Goal: Transaction & Acquisition: Purchase product/service

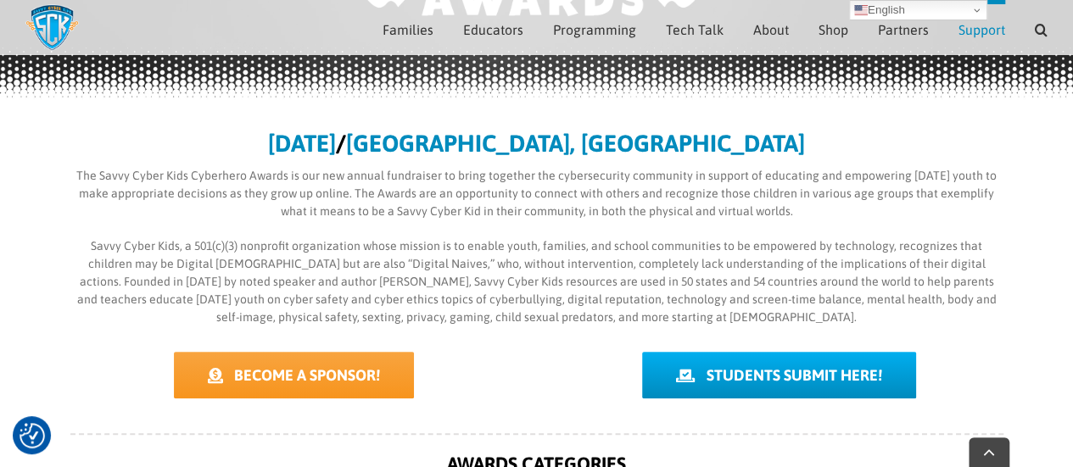
scroll to position [325, 0]
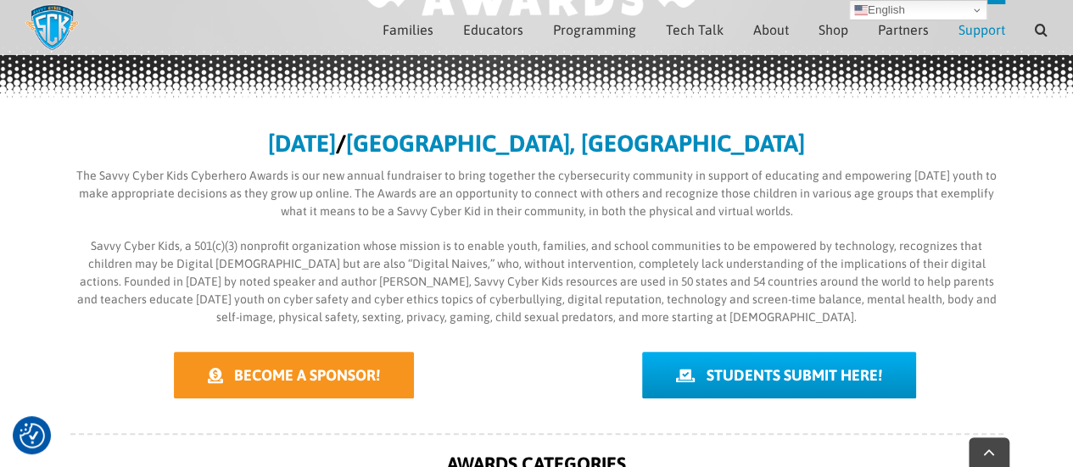
click at [278, 379] on span "BECOME A SPONSOR!" at bounding box center [307, 375] width 146 height 18
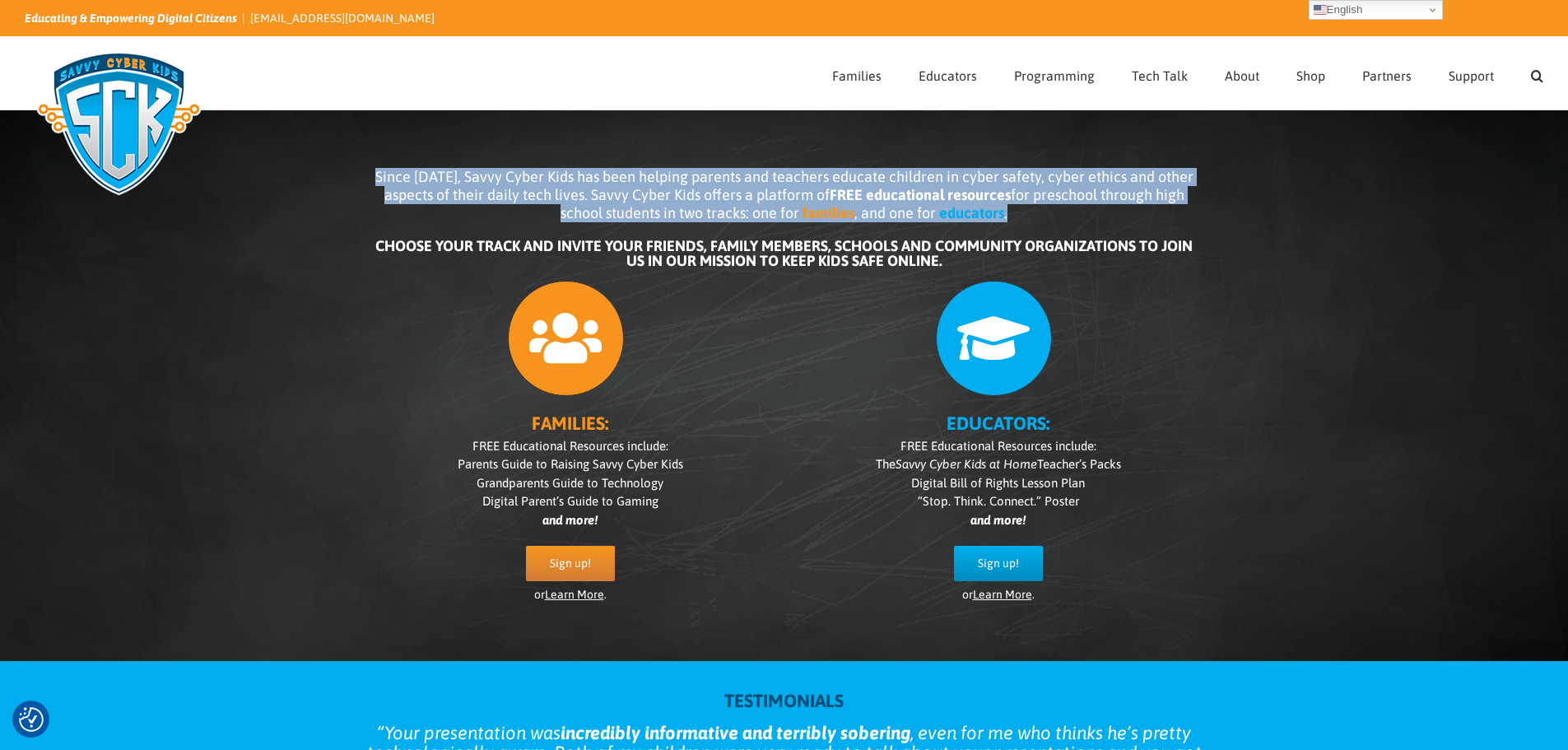
drag, startPoint x: 382, startPoint y: 173, endPoint x: 1012, endPoint y: 218, distance: 631.6
click at [1012, 218] on p "Since 2007, Savvy Cyber Kids has been helping parents and teachers educate chil…" at bounding box center [784, 195] width 823 height 54
copy p "Since 2007, Savvy Cyber Kids has been helping parents and teachers educate chil…"
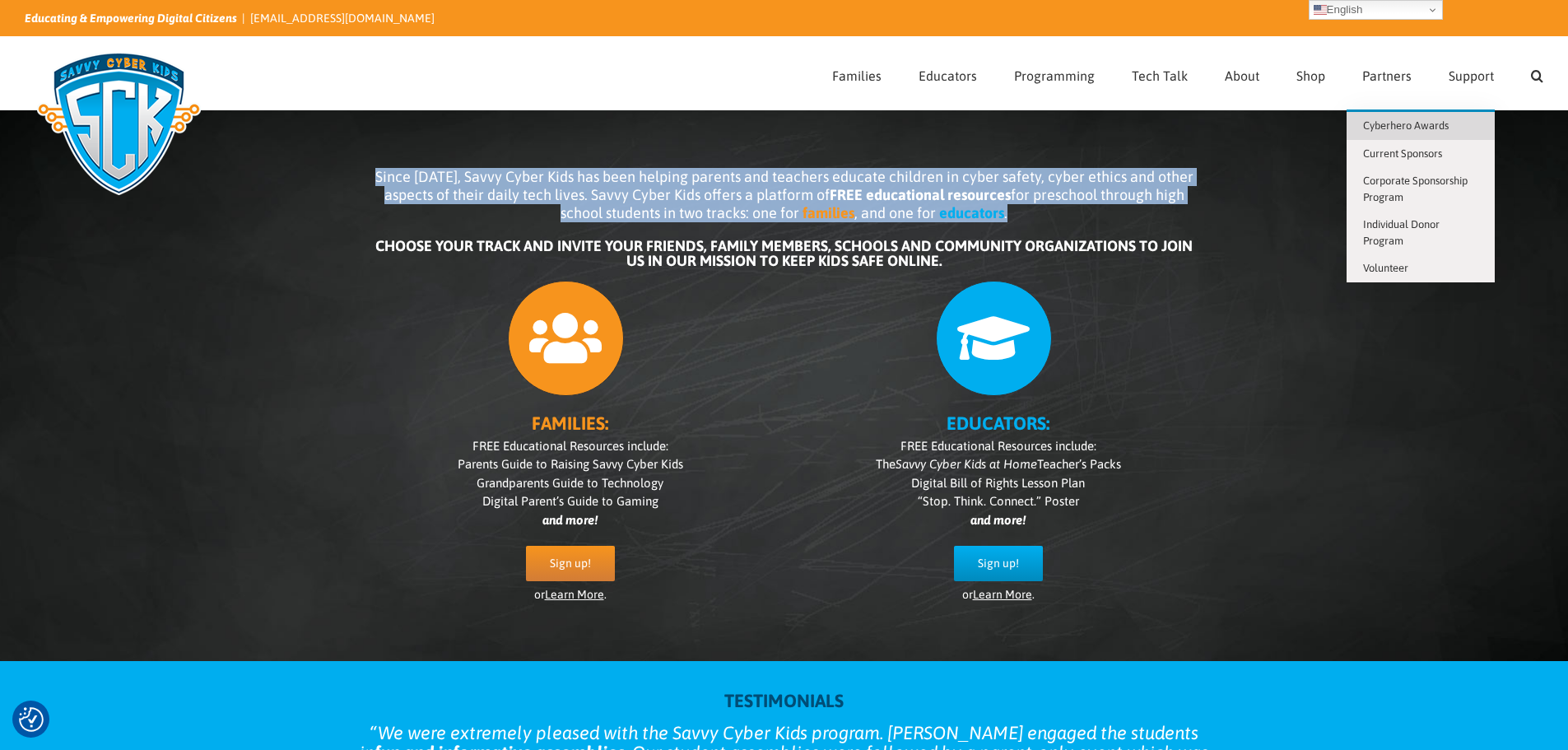
click at [1437, 121] on span "Cyberhero Awards" at bounding box center [1406, 125] width 85 height 13
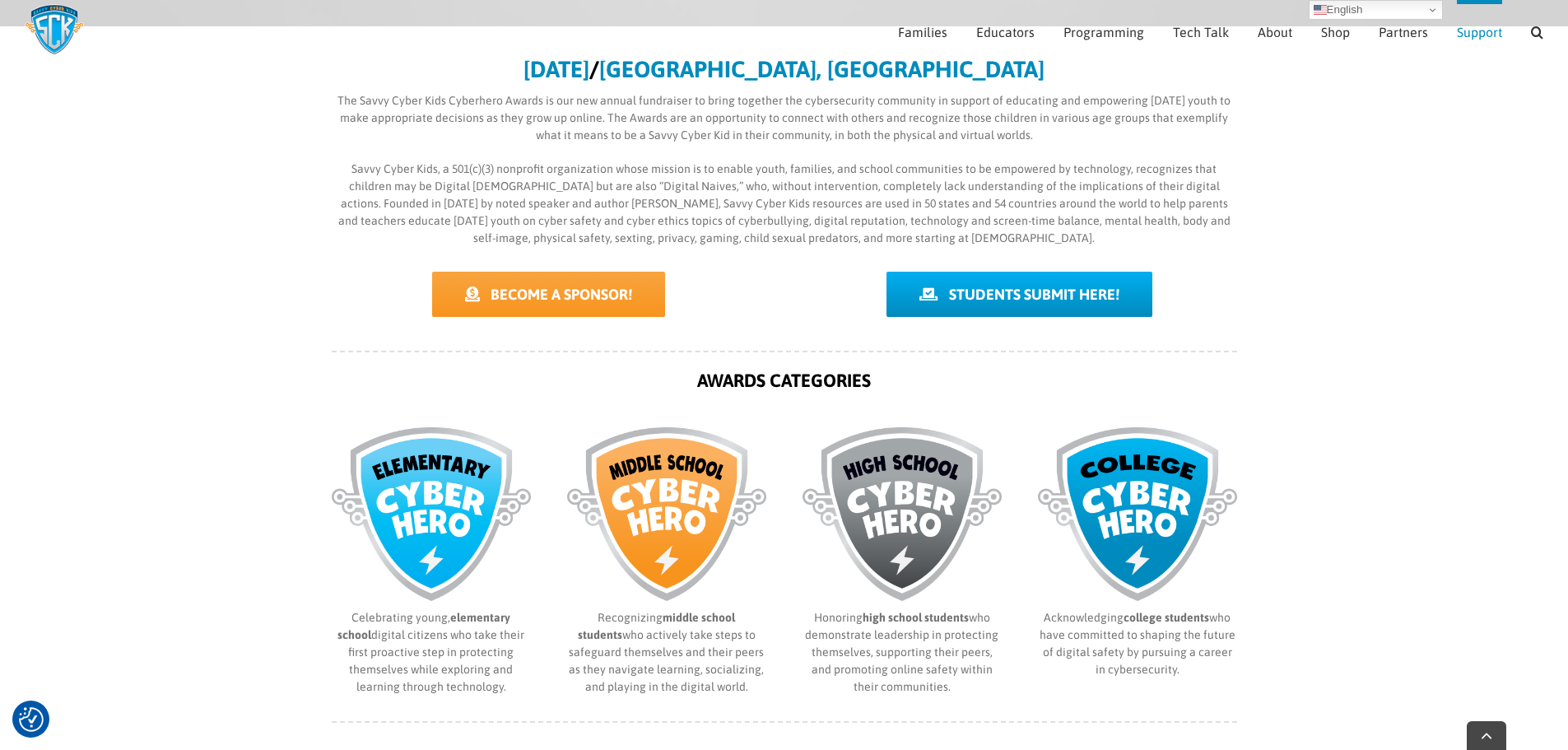
scroll to position [475, 0]
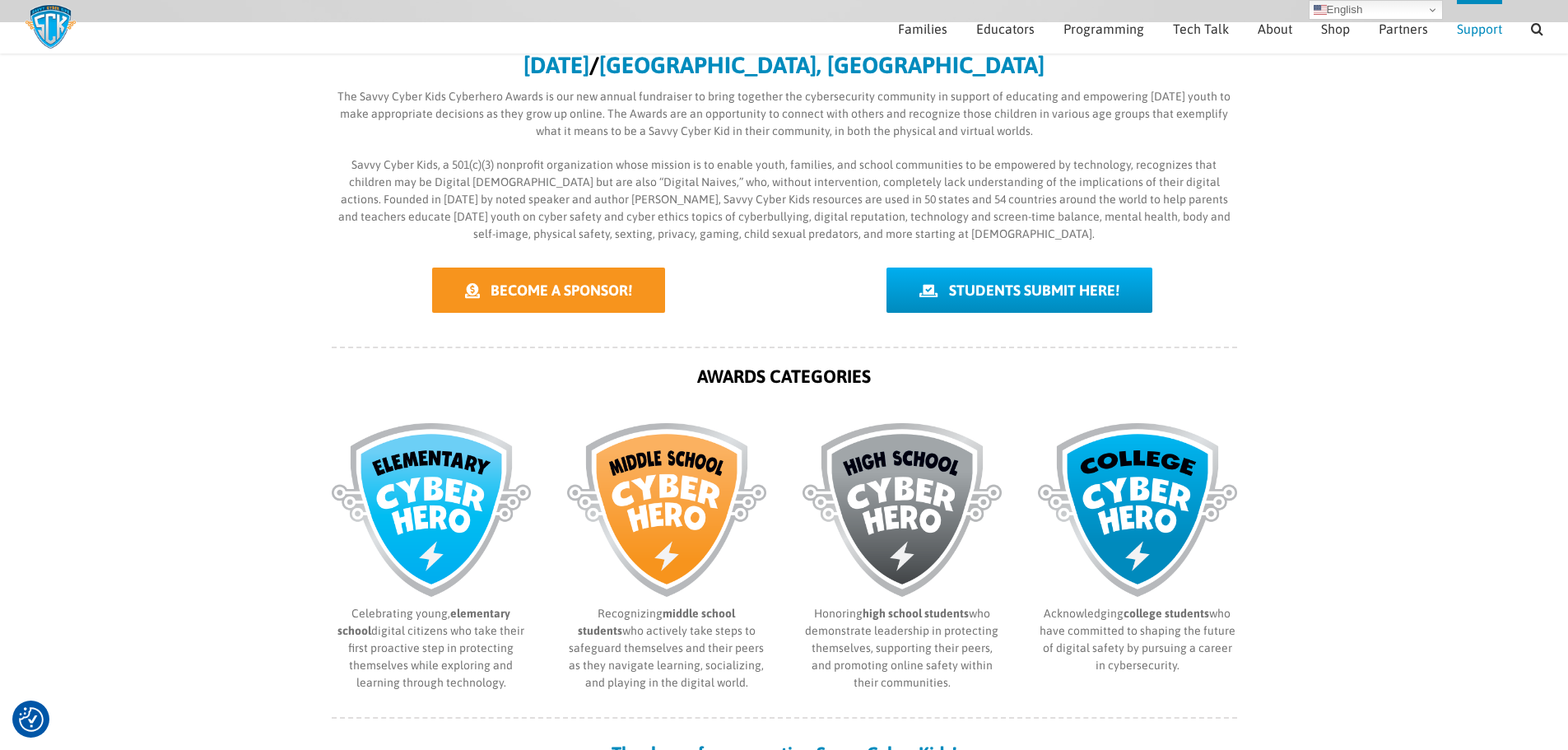
click at [541, 292] on span "BECOME A SPONSOR!" at bounding box center [562, 290] width 142 height 17
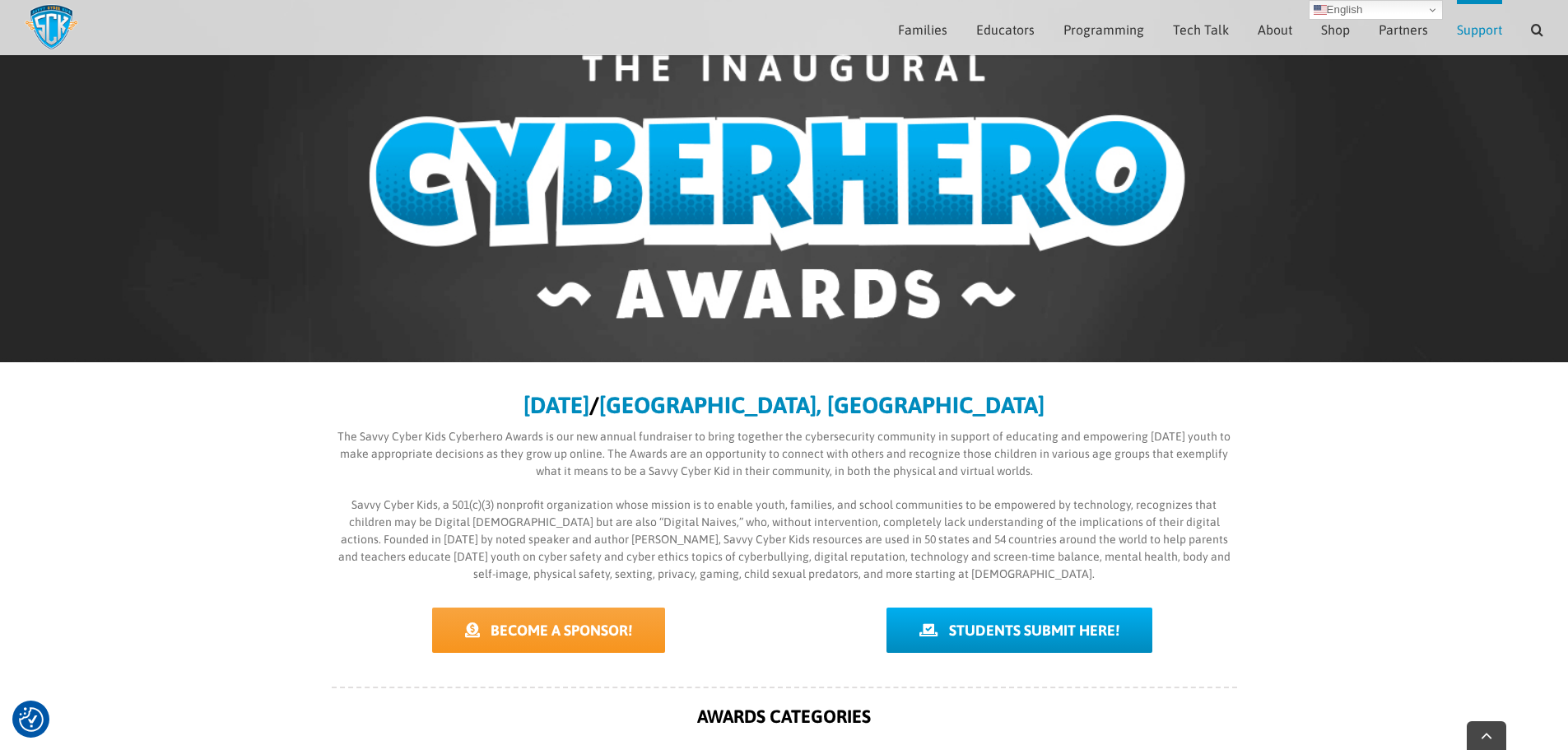
scroll to position [236, 0]
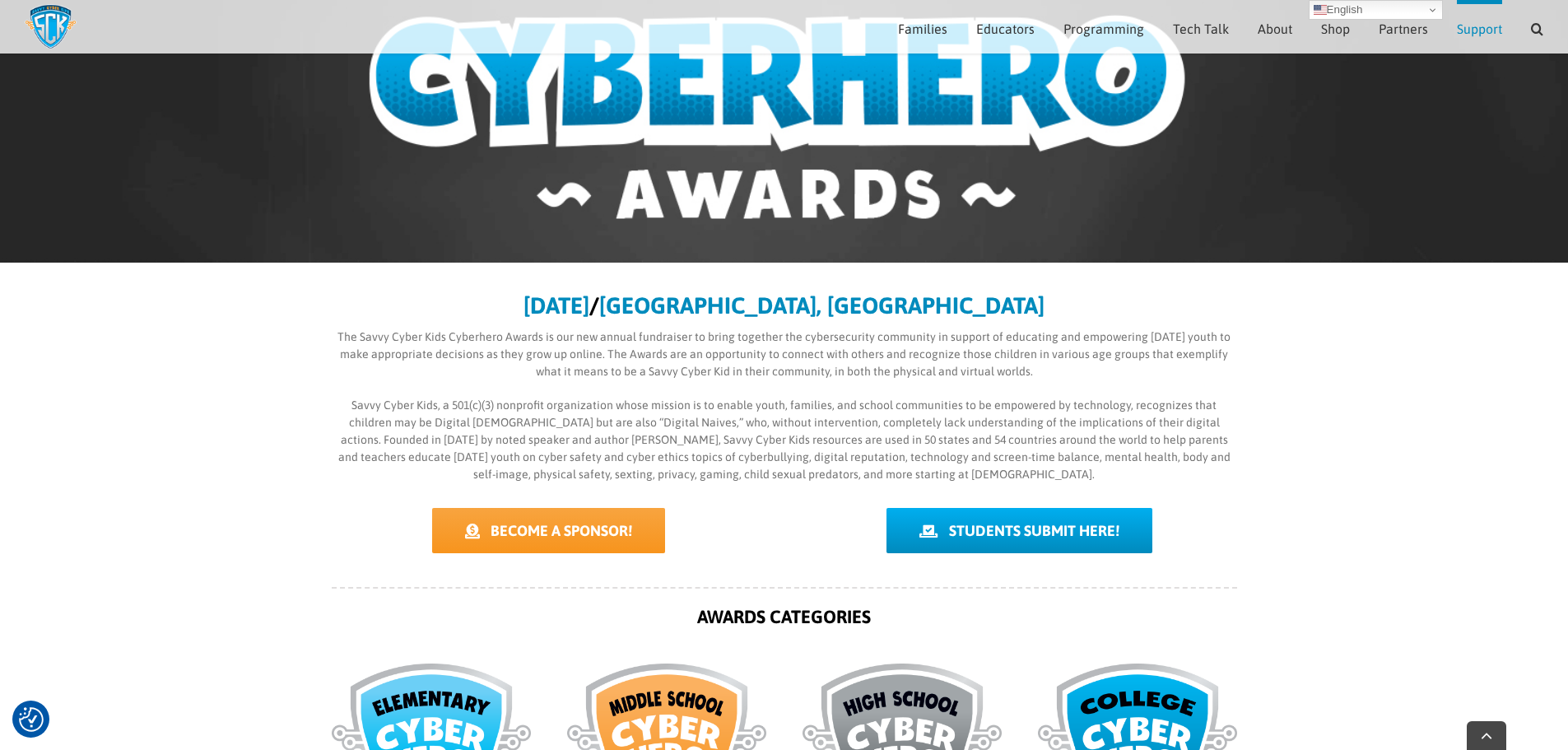
drag, startPoint x: 604, startPoint y: 334, endPoint x: 1071, endPoint y: 377, distance: 469.0
click at [1071, 377] on p "The Savvy Cyber Kids Cyberhero Awards is our new annual fundraiser to bring tog…" at bounding box center [784, 353] width 905 height 51
copy p "annual fundraiser to bring together the cybersecurity community in support of e…"
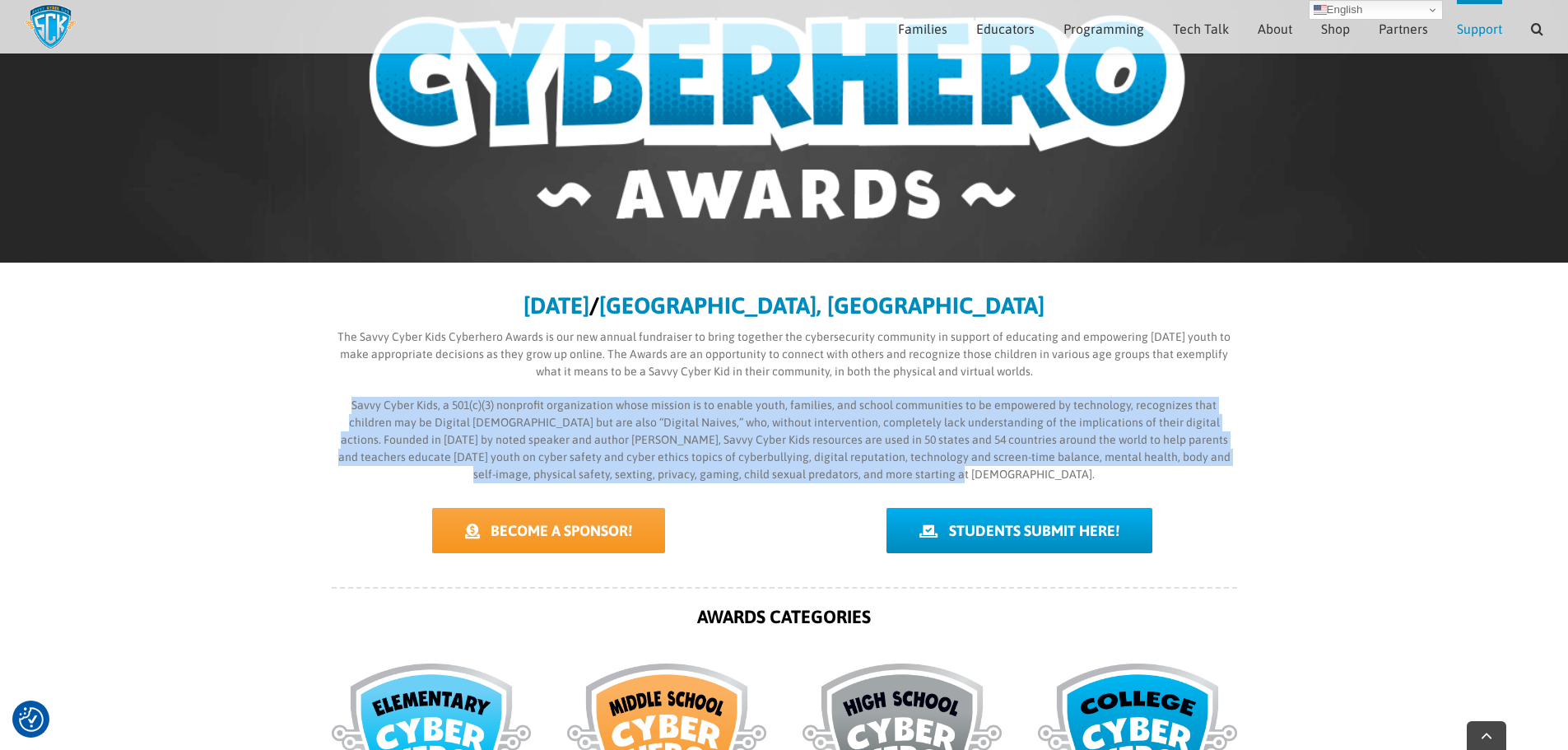
drag, startPoint x: 337, startPoint y: 402, endPoint x: 960, endPoint y: 466, distance: 626.3
click at [960, 466] on p "Savvy Cyber Kids, a 501(c)(3) nonprofit organization whose mission is to enable…" at bounding box center [784, 440] width 905 height 86
copy p "Savvy Cyber Kids, a 501(c)(3) nonprofit organization whose mission is to enable…"
click at [667, 439] on p "Savvy Cyber Kids, a 501(c)(3) nonprofit organization whose mission is to enable…" at bounding box center [784, 440] width 905 height 86
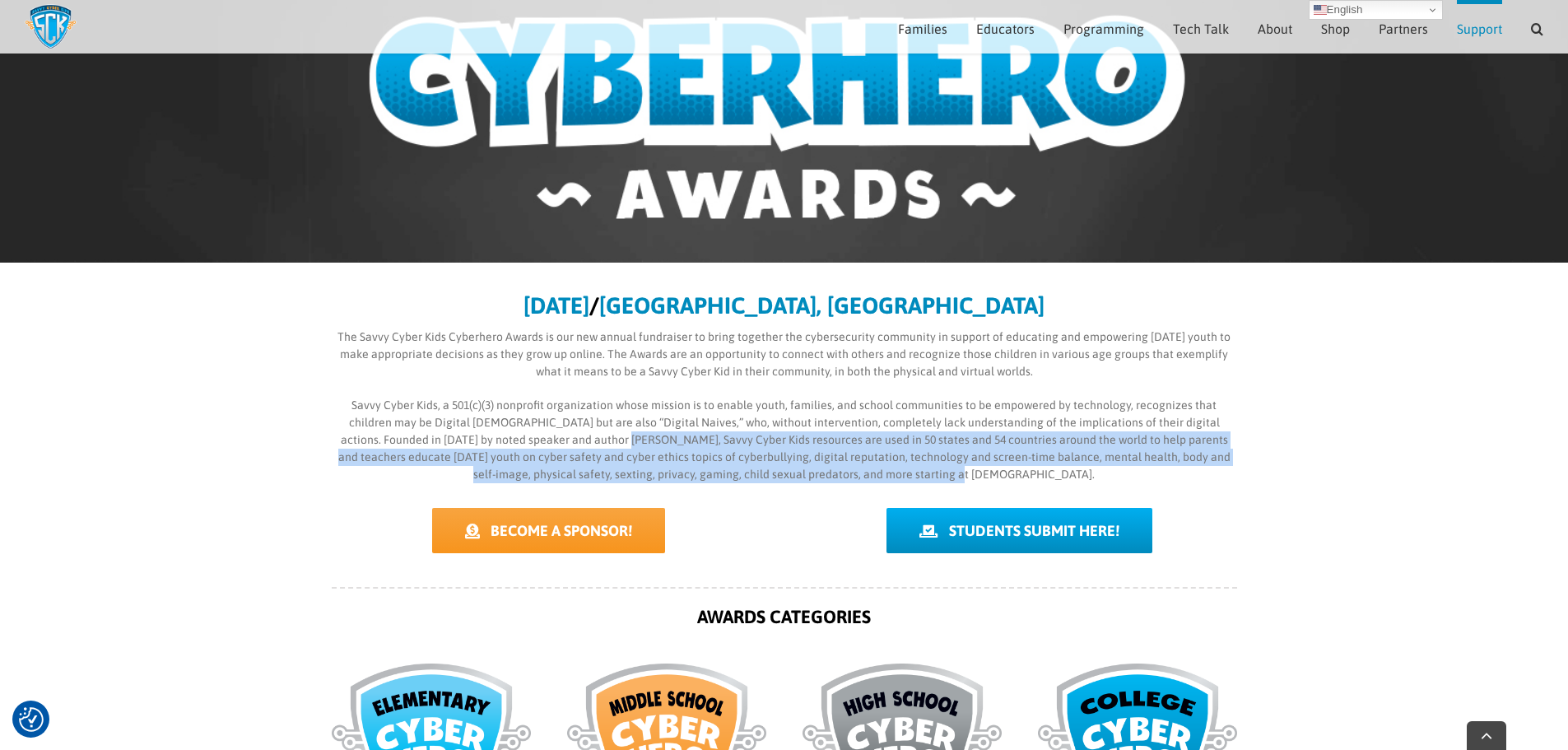
drag, startPoint x: 535, startPoint y: 437, endPoint x: 1182, endPoint y: 470, distance: 647.8
click at [1182, 470] on p "Savvy Cyber Kids, a 501(c)(3) nonprofit organization whose mission is to enable…" at bounding box center [784, 440] width 905 height 86
copy p "Savvy Cyber Kids resources are used in 50 states and 54 countries around the wo…"
